Goal: Register for event/course

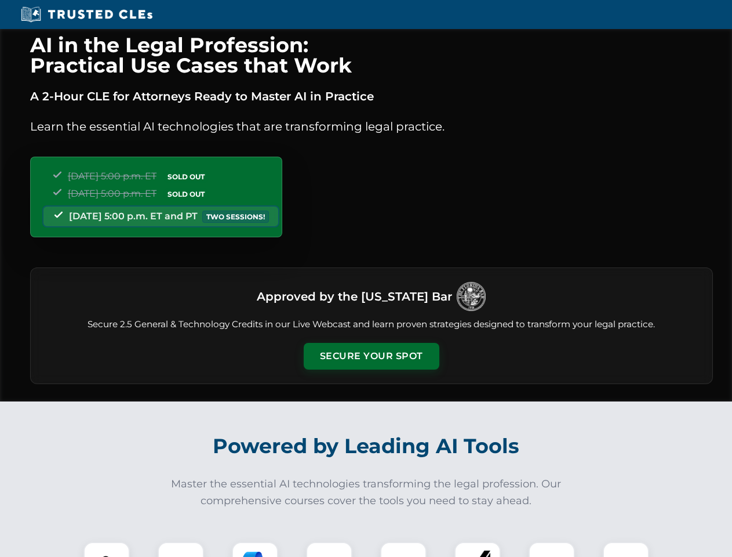
click at [371, 356] on button "Secure Your Spot" at bounding box center [372, 356] width 136 height 27
click at [107, 549] on img at bounding box center [107, 565] width 34 height 34
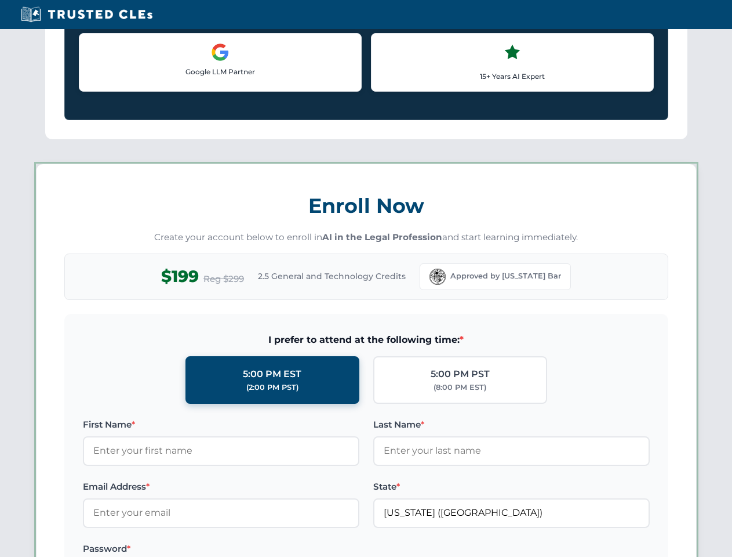
click at [255, 549] on label "Password *" at bounding box center [221, 548] width 277 height 14
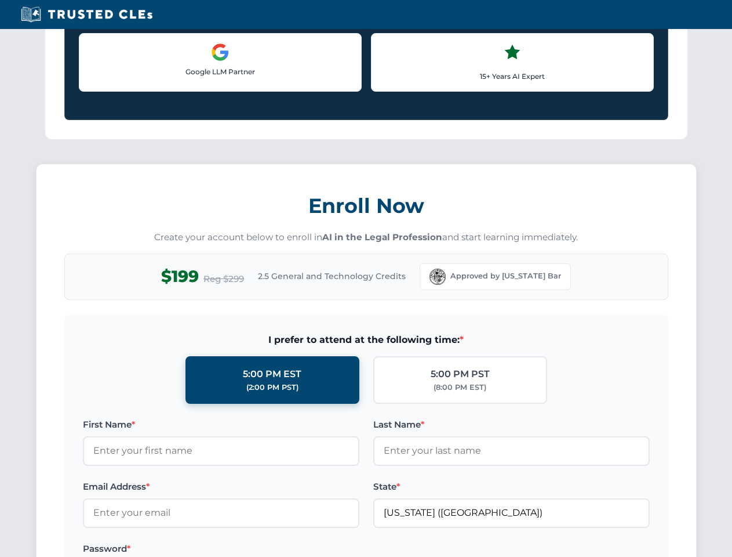
scroll to position [1138, 0]
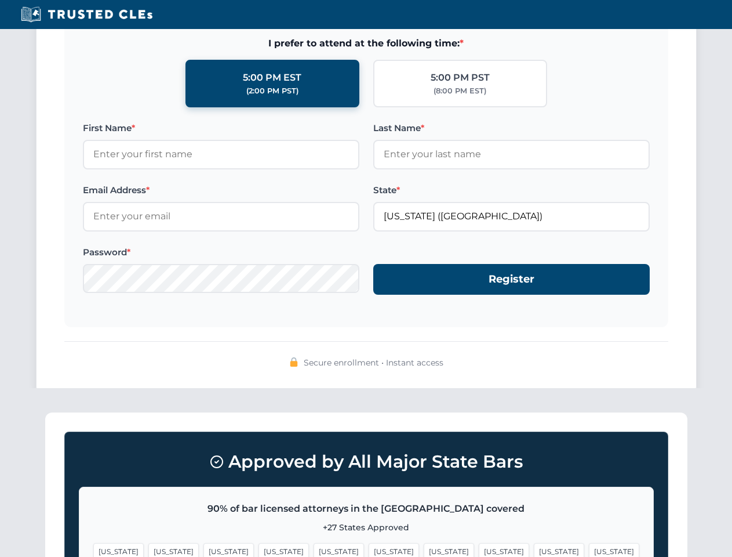
click at [534, 549] on span "[US_STATE]" at bounding box center [559, 551] width 50 height 17
